Goal: Information Seeking & Learning: Understand process/instructions

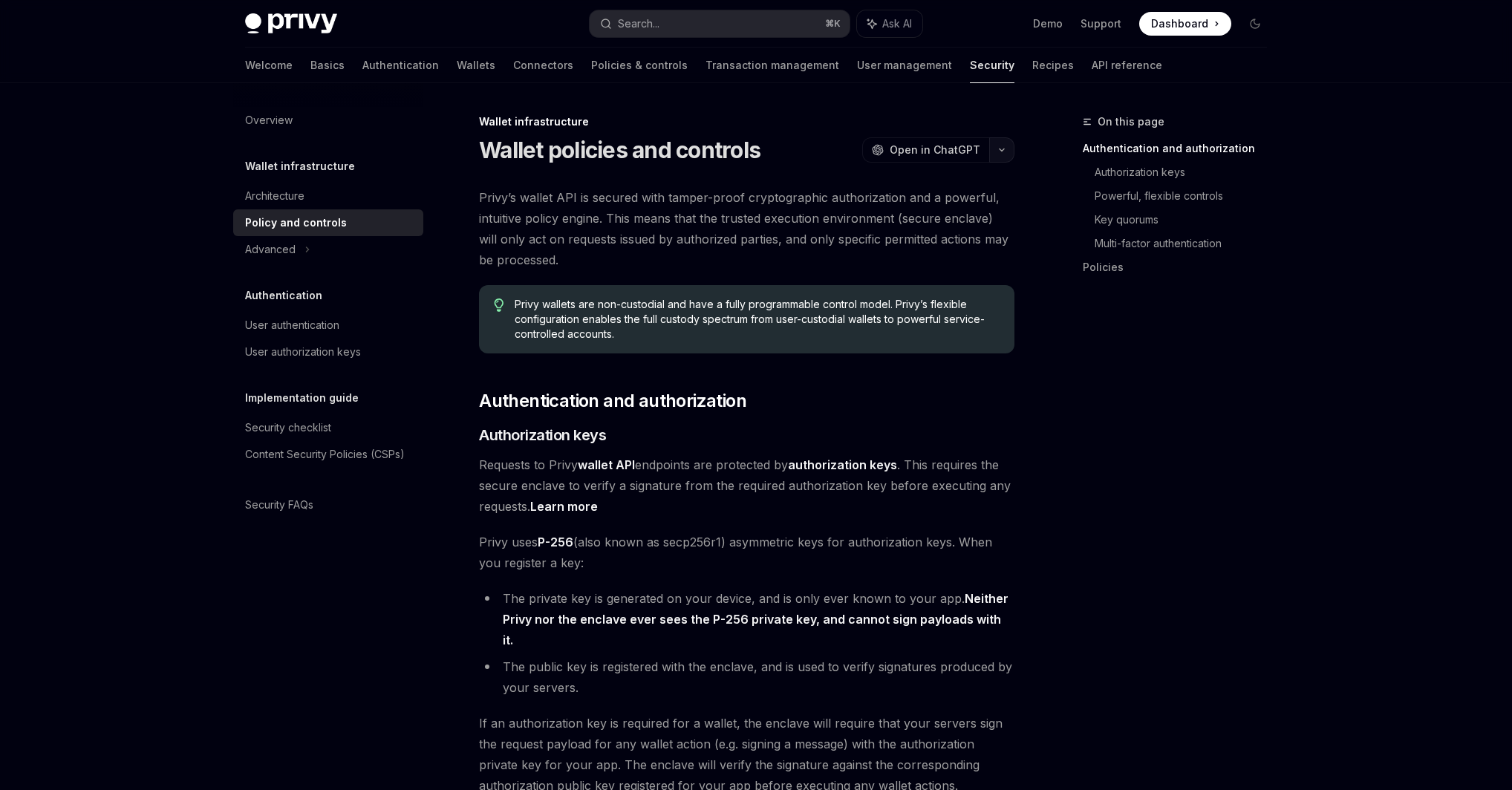
click at [1004, 147] on icon "button" at bounding box center [1001, 150] width 18 height 6
click at [977, 122] on div "Wallet infrastructure" at bounding box center [746, 121] width 535 height 15
click at [932, 155] on span "Open in ChatGPT" at bounding box center [935, 150] width 91 height 15
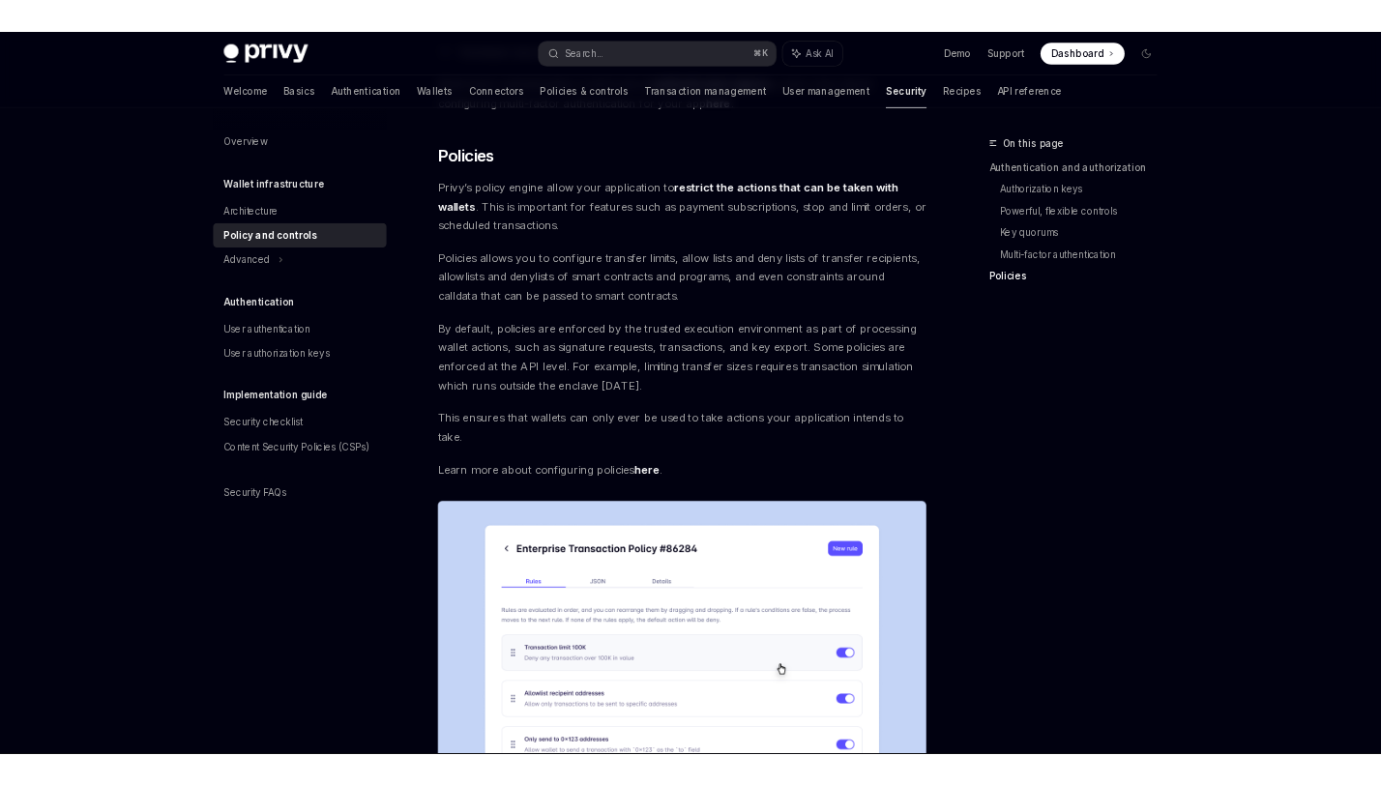
scroll to position [1958, 0]
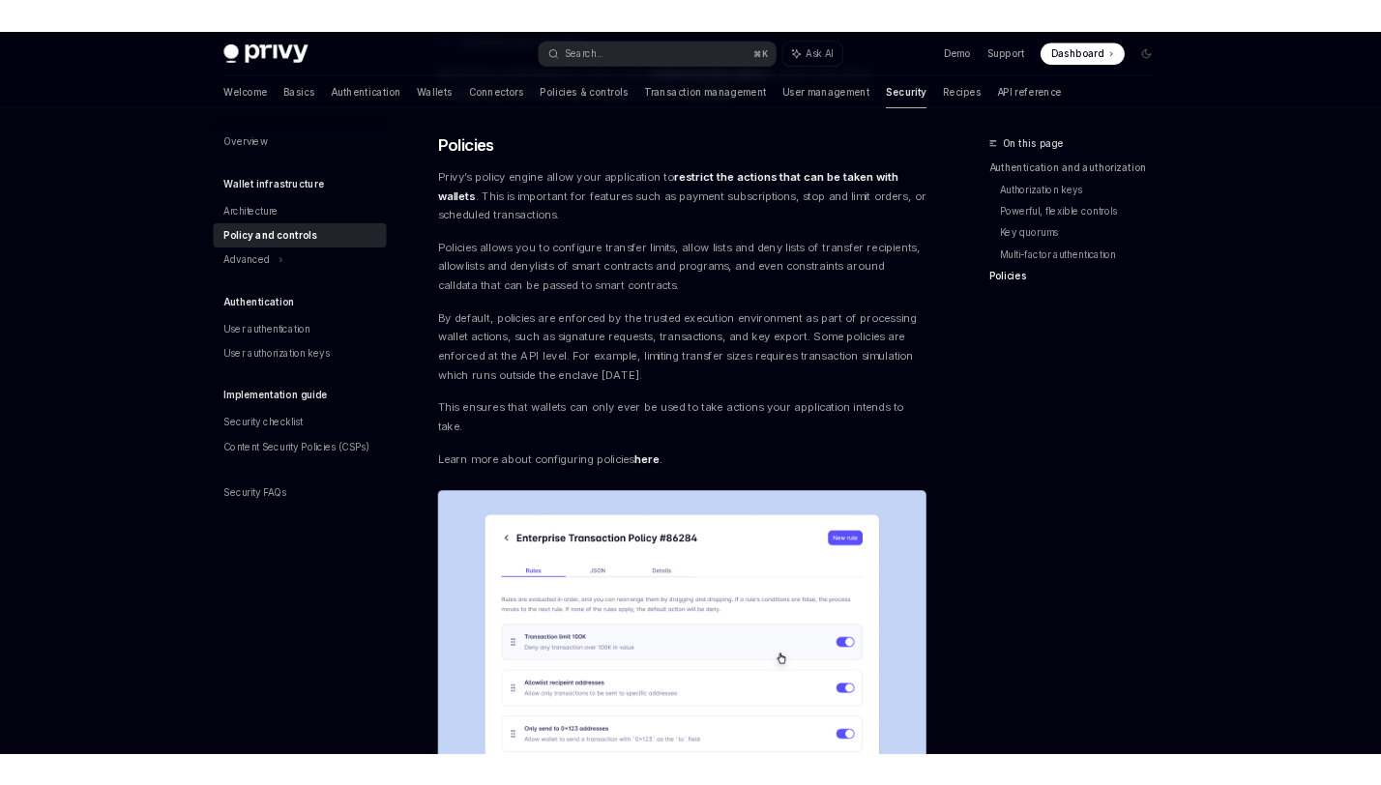
type textarea "*"
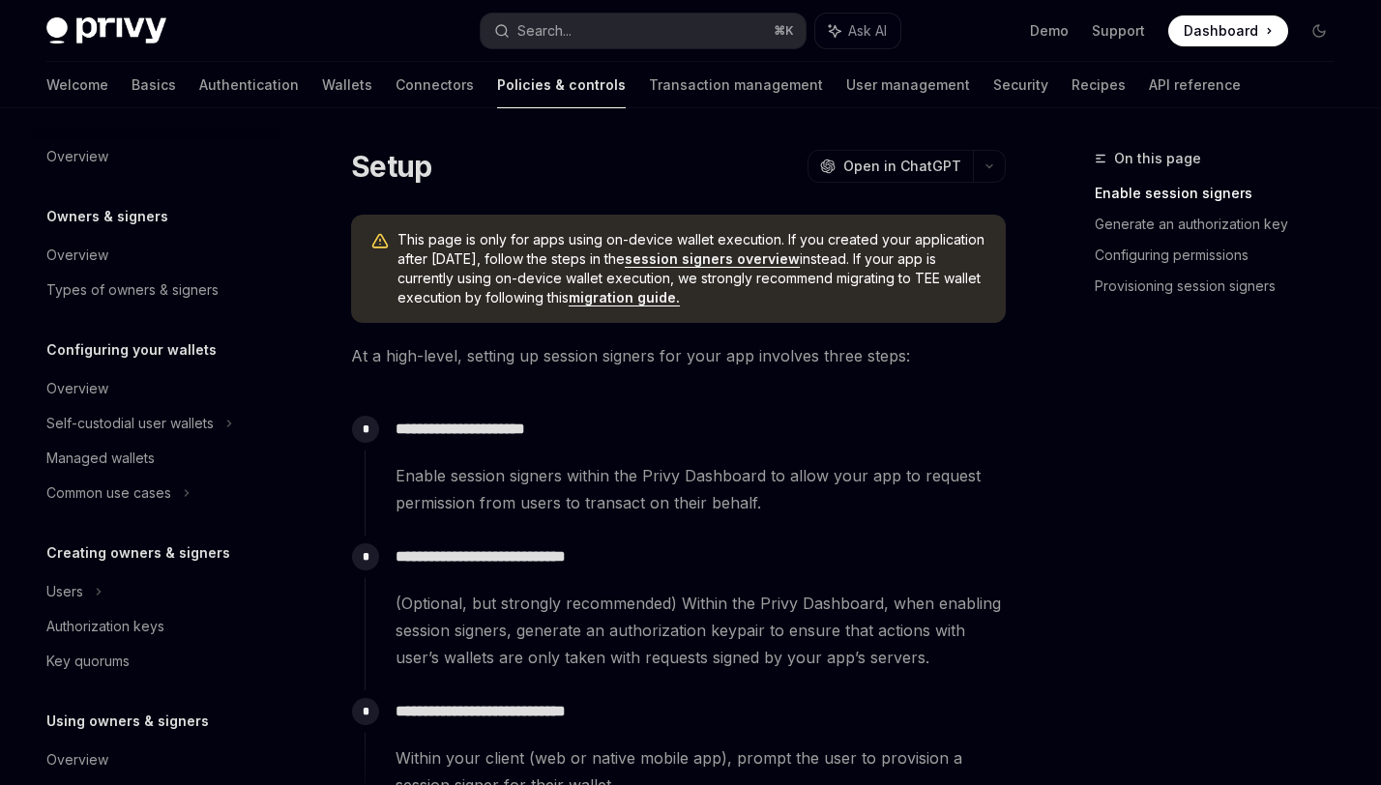
click at [743, 259] on link "session signers overview" at bounding box center [712, 259] width 175 height 17
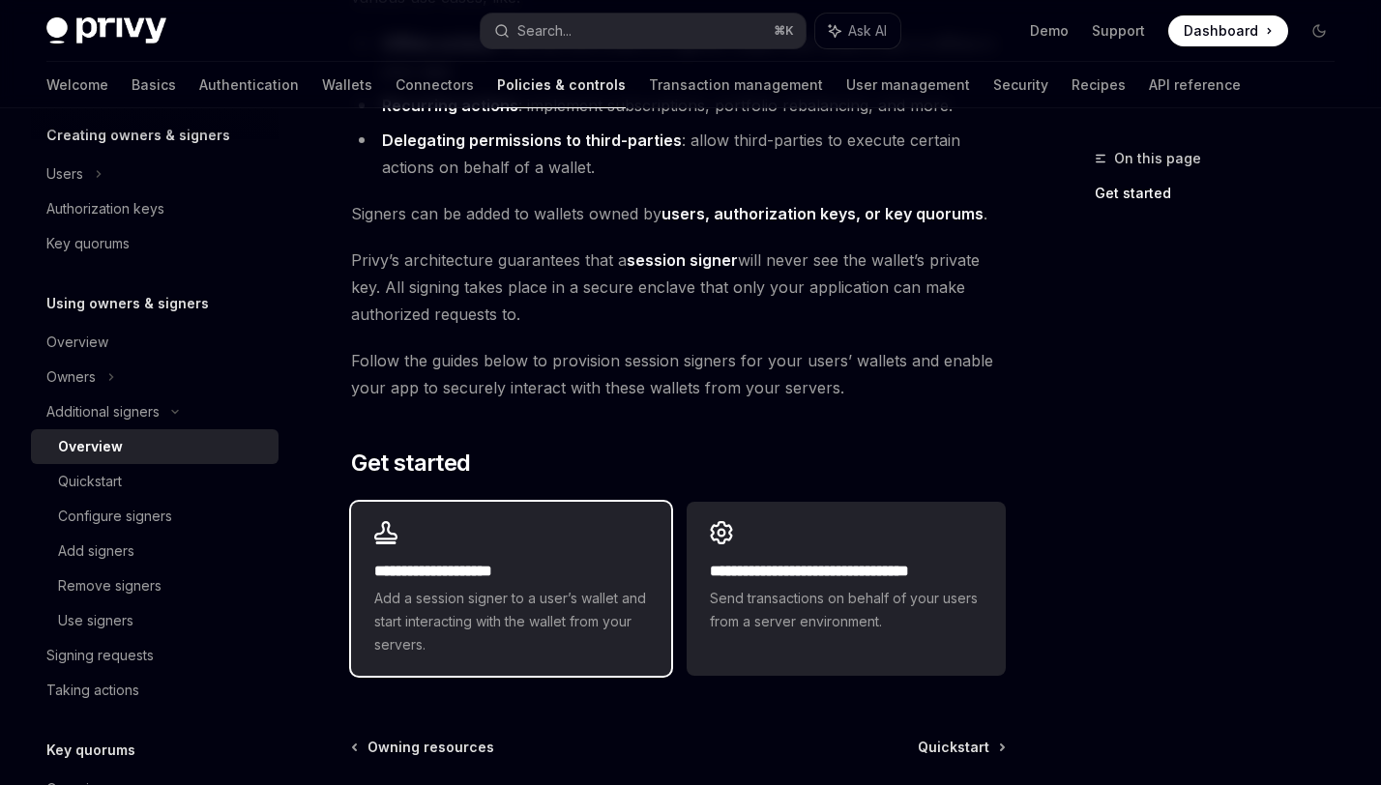
scroll to position [311, 0]
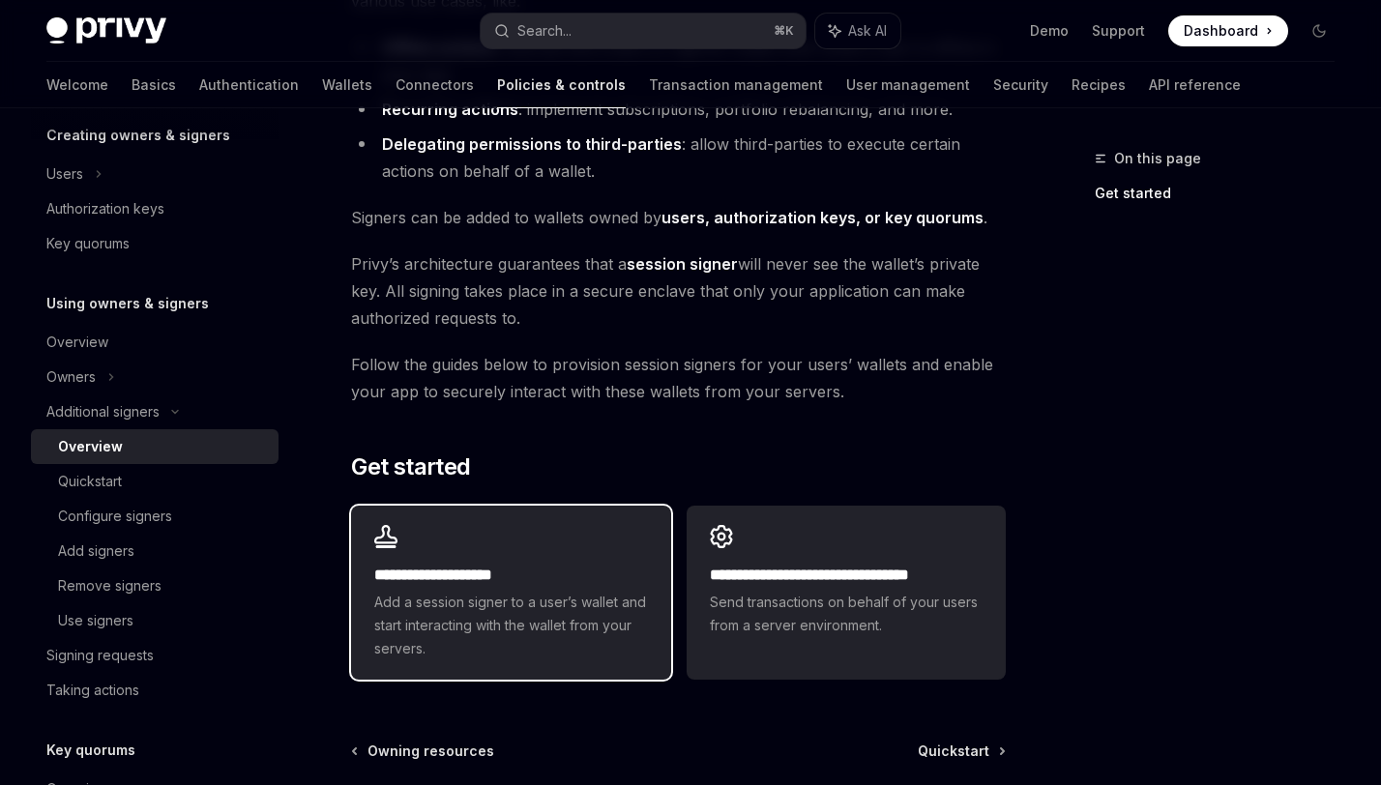
click at [501, 570] on h2 "**********" at bounding box center [510, 575] width 273 height 23
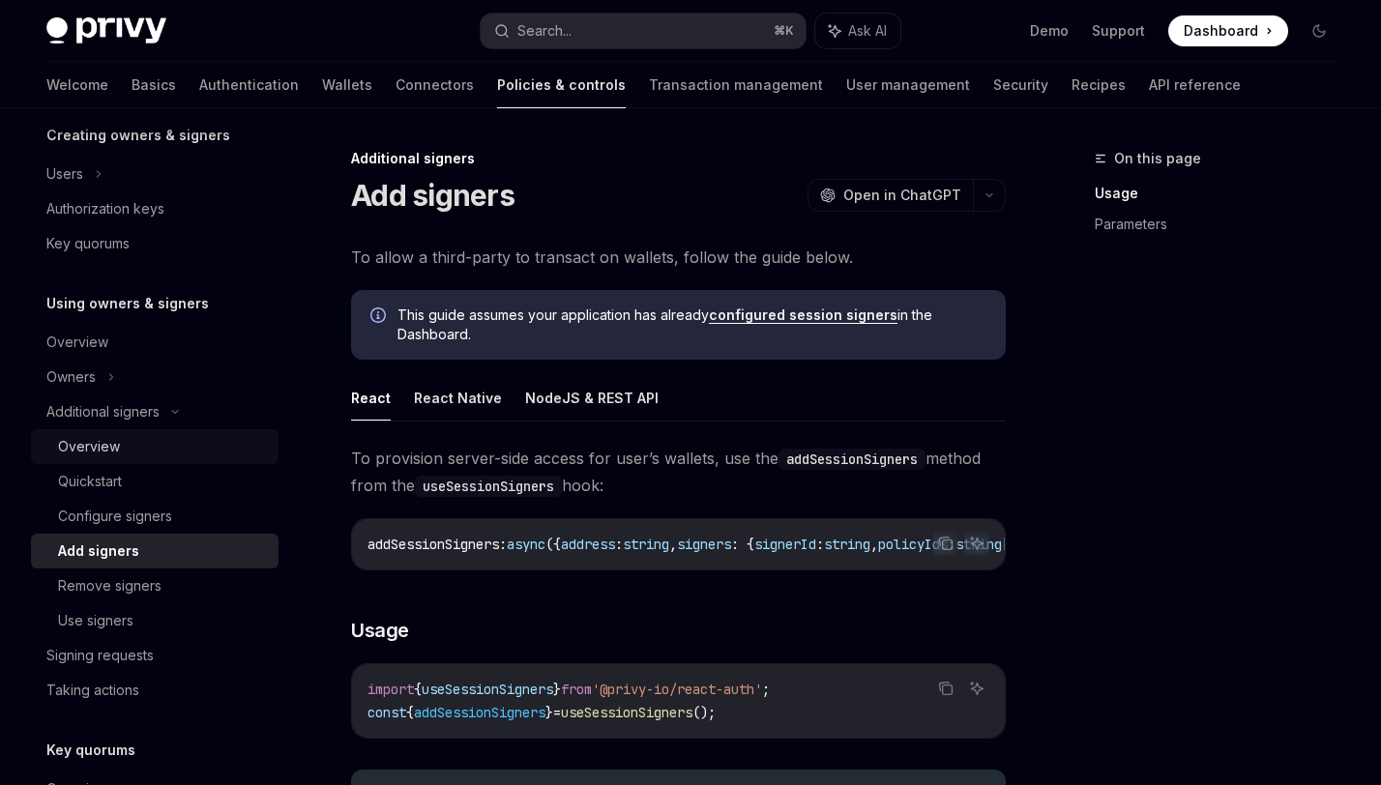
click at [143, 443] on div "Overview" at bounding box center [162, 446] width 209 height 23
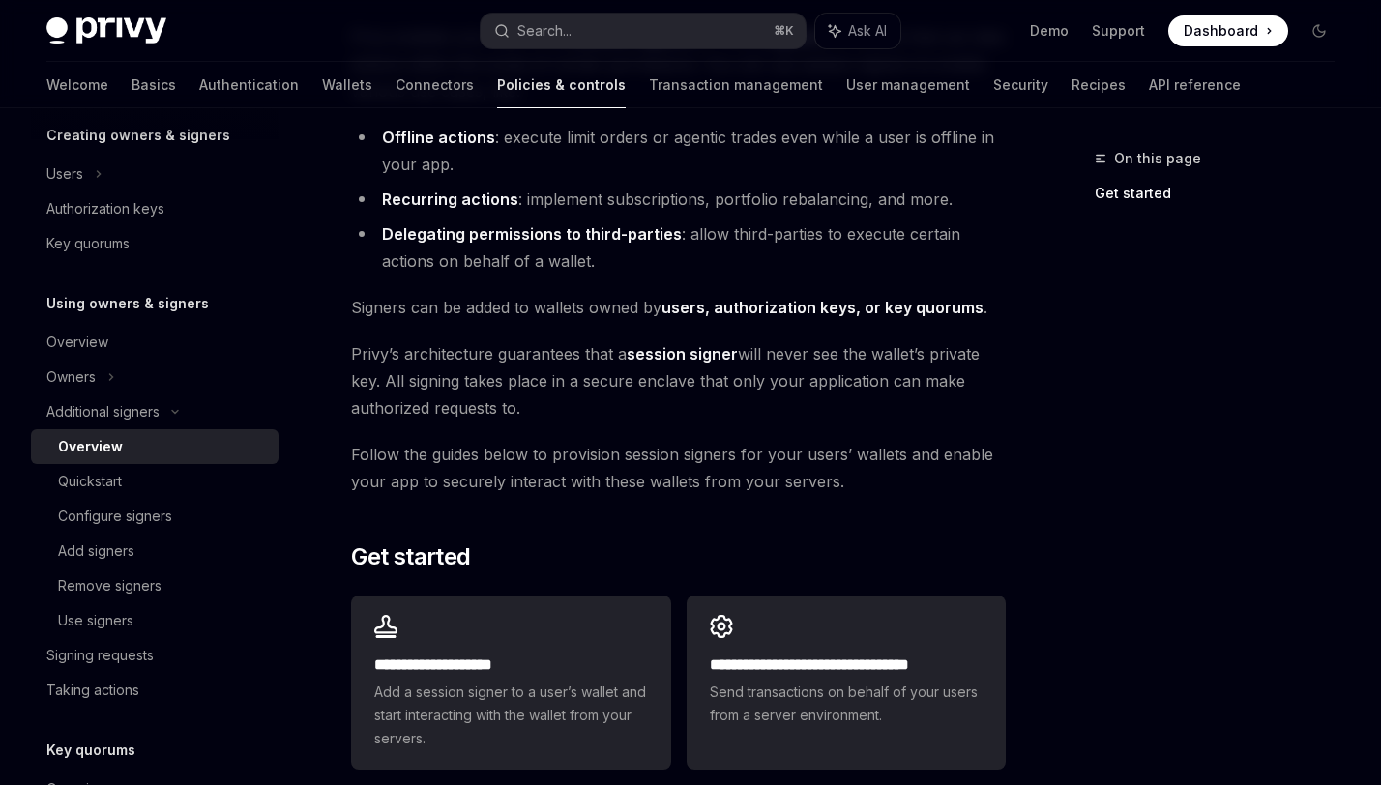
scroll to position [222, 0]
click at [129, 472] on div "Quickstart" at bounding box center [162, 481] width 209 height 23
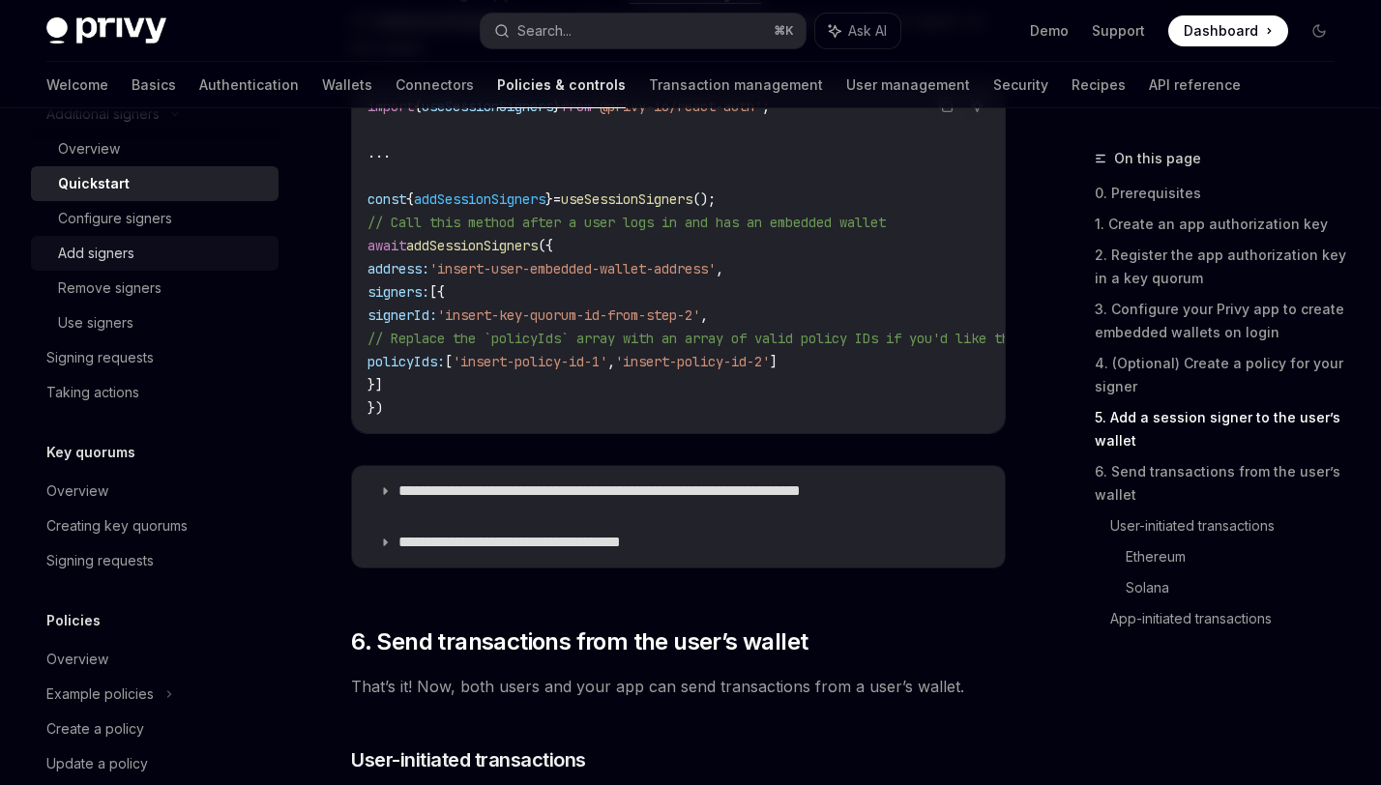
scroll to position [785, 0]
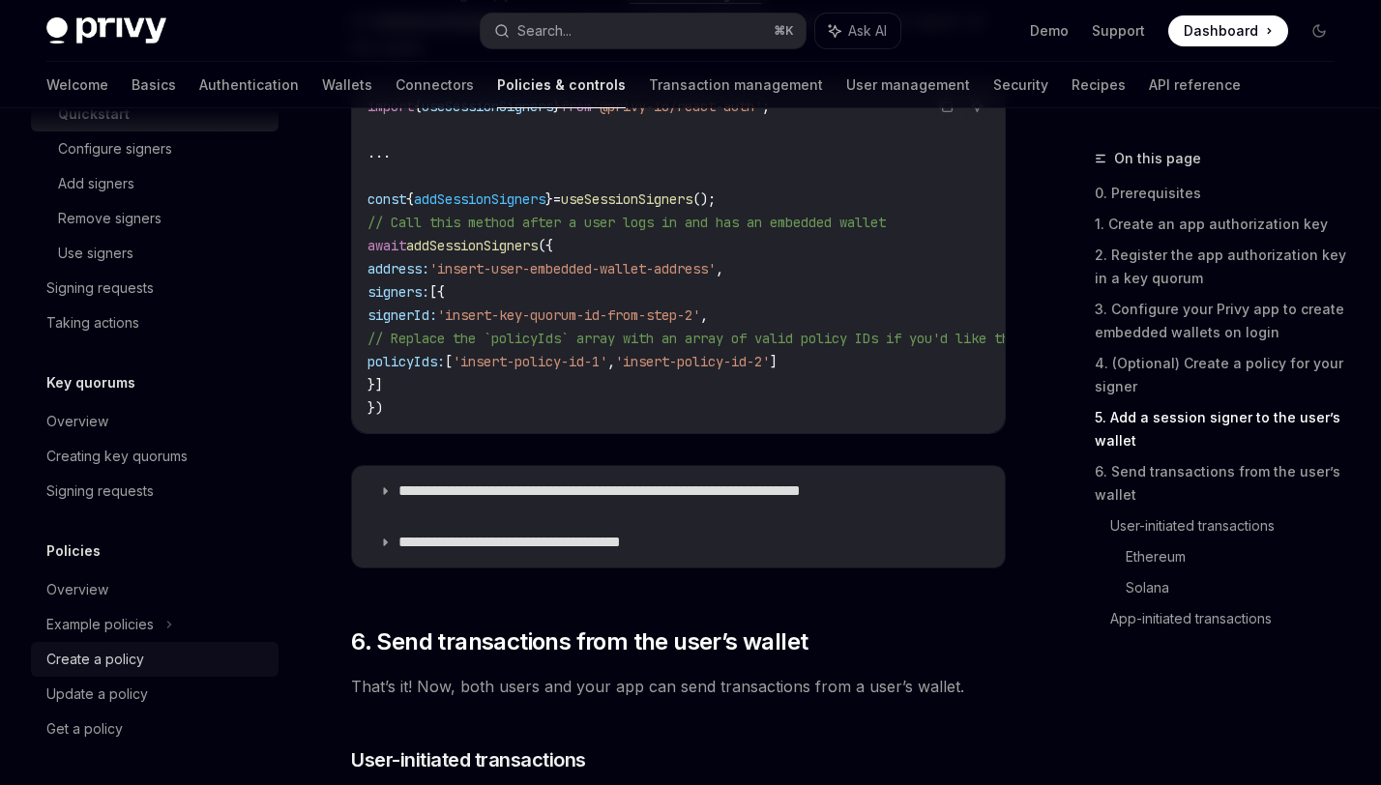
click at [85, 656] on div "Create a policy" at bounding box center [95, 659] width 98 height 23
type textarea "*"
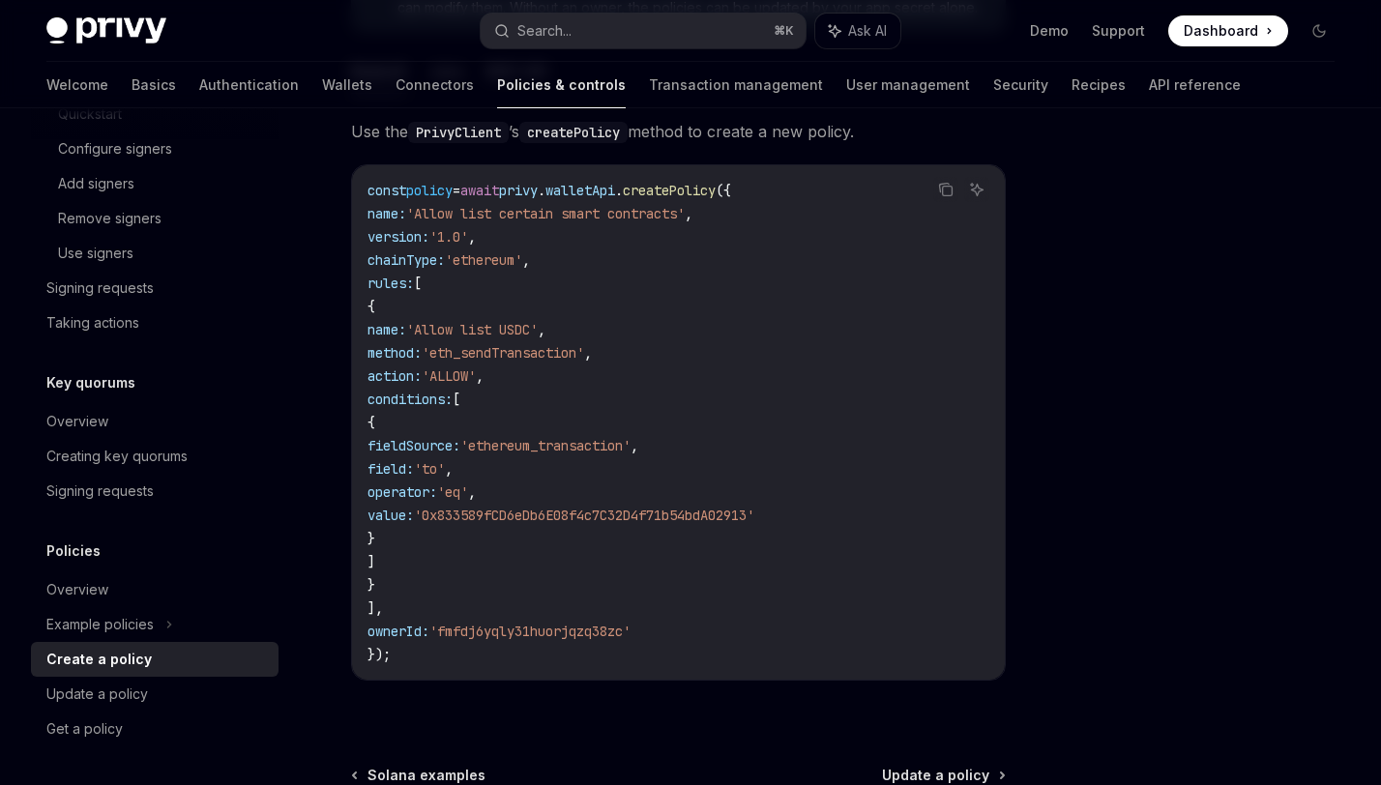
scroll to position [403, 0]
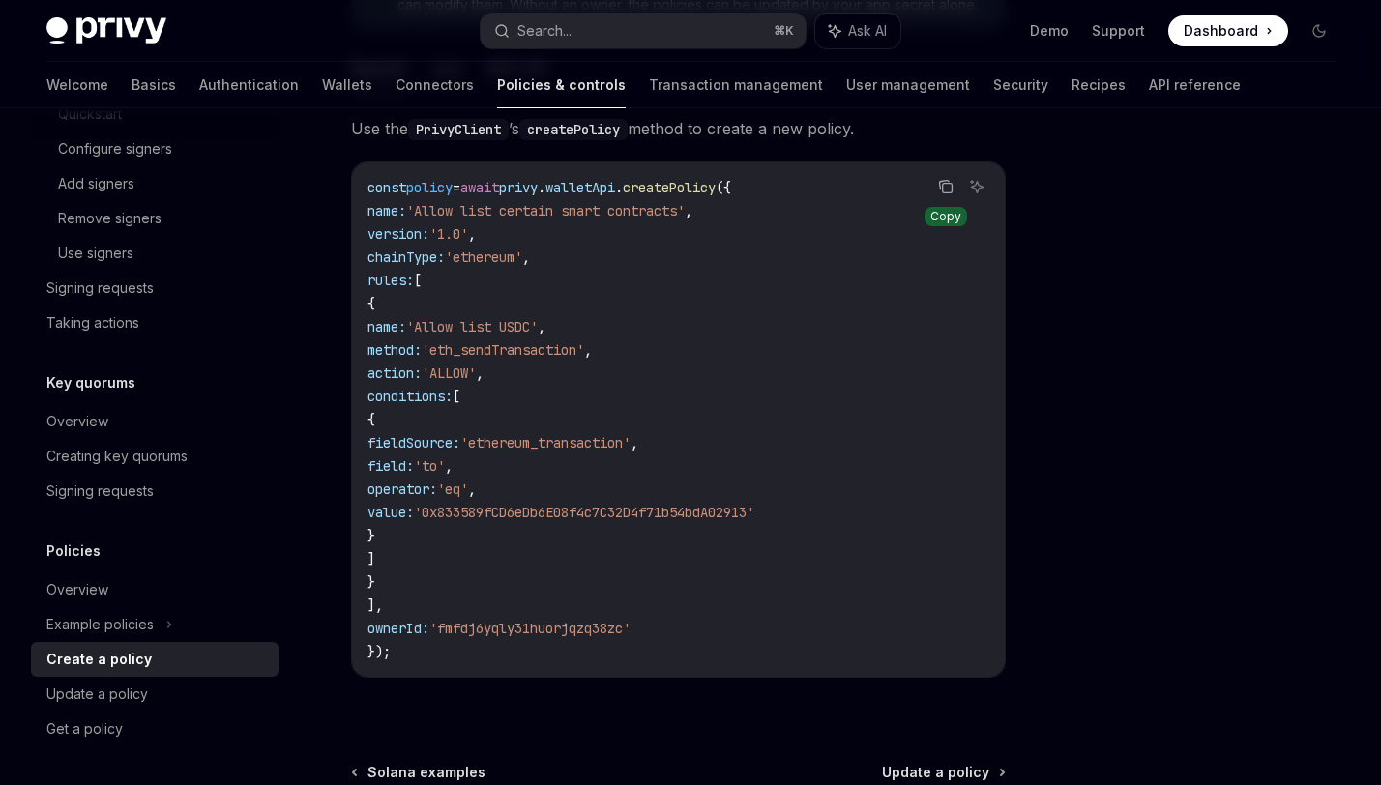
click at [947, 189] on icon "Copy the contents from the code block" at bounding box center [945, 186] width 15 height 15
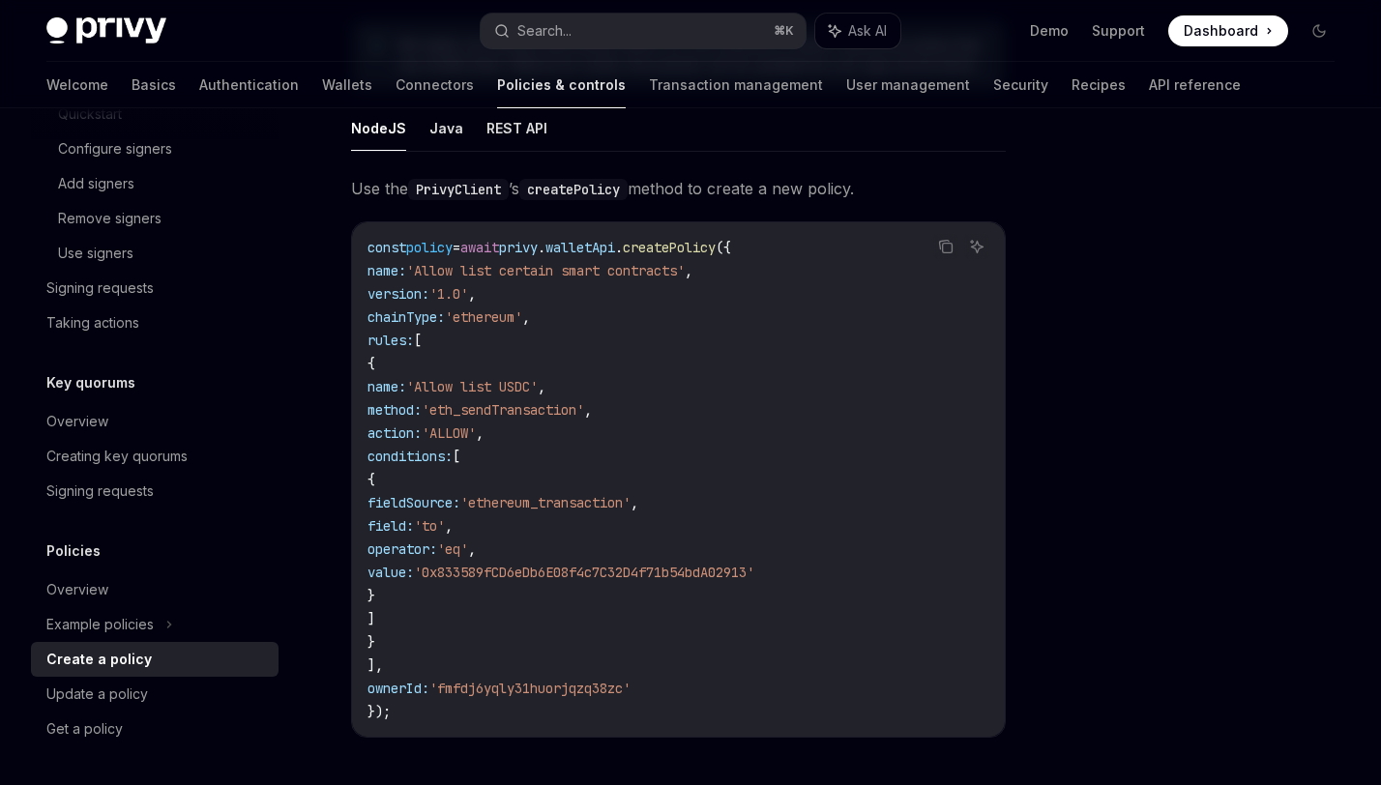
scroll to position [344, 0]
click at [941, 250] on icon "Copy the contents from the code block" at bounding box center [945, 245] width 15 height 15
